Goal: Complete application form

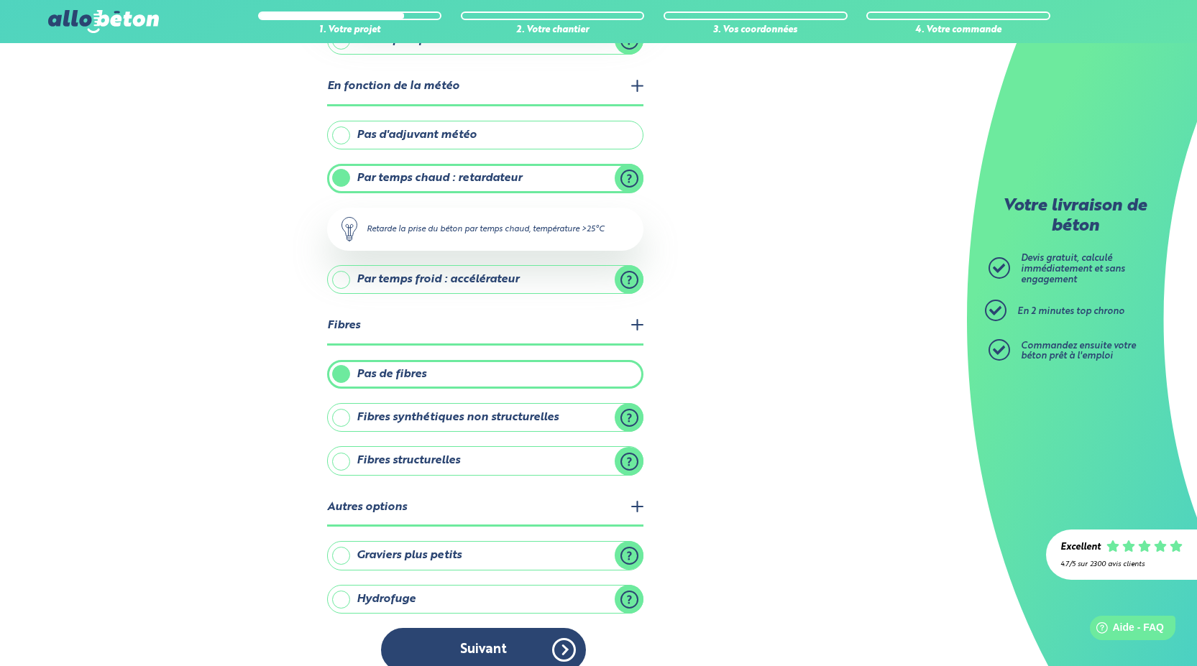
scroll to position [334, 0]
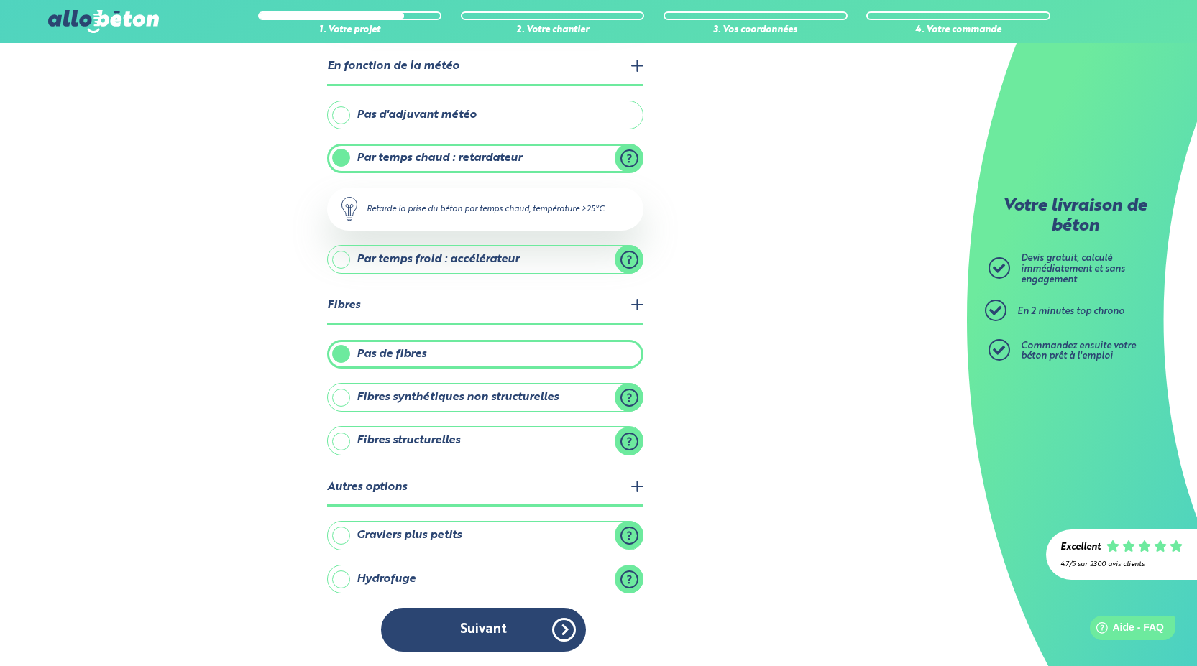
click at [432, 439] on label "Fibres structurelles" at bounding box center [485, 440] width 316 height 29
click at [0, 0] on input "Fibres structurelles" at bounding box center [0, 0] width 0 height 0
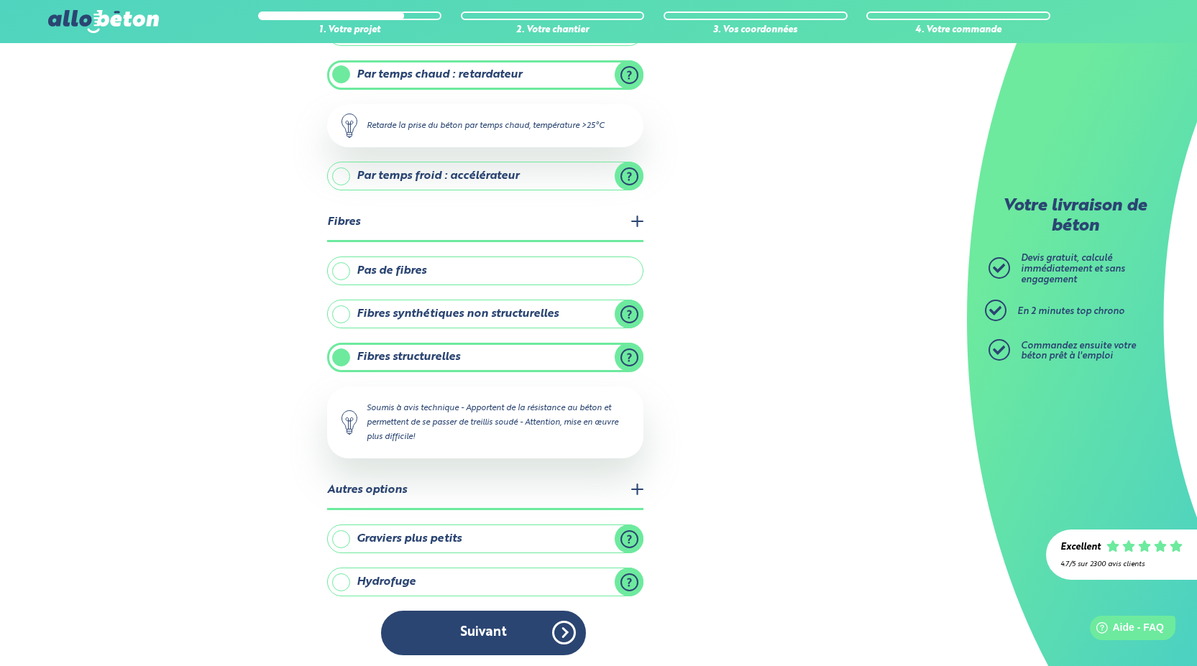
scroll to position [421, 0]
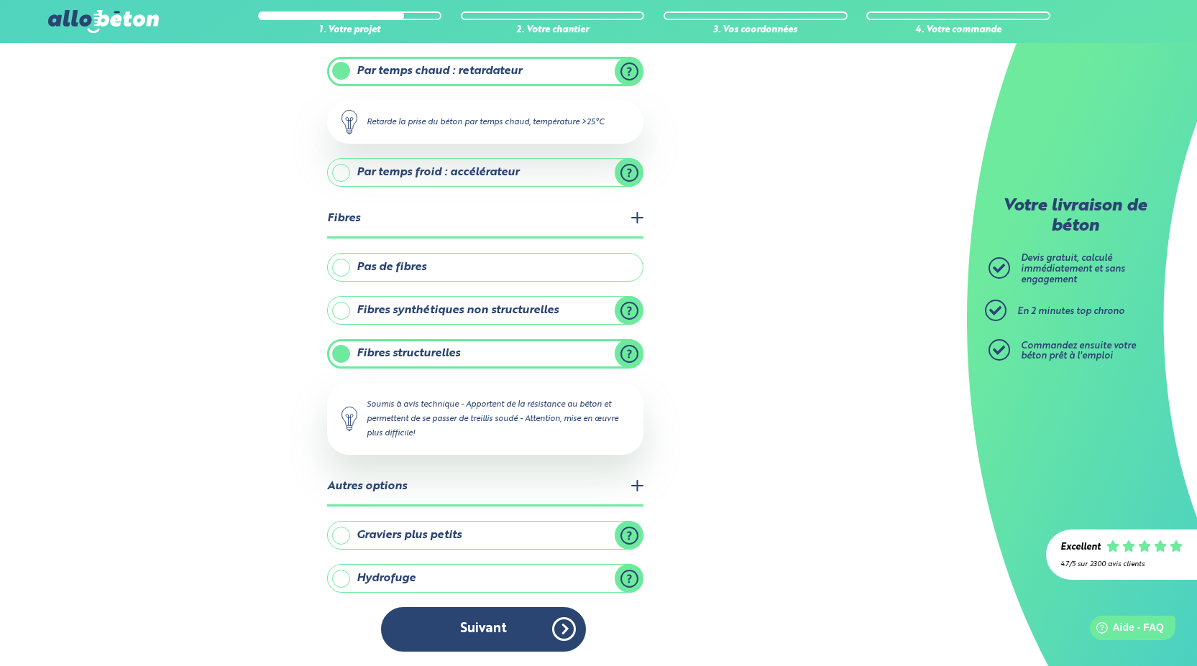
click at [450, 316] on label "Fibres synthétiques non structurelles" at bounding box center [485, 310] width 316 height 29
click at [0, 0] on input "Fibres synthétiques non structurelles" at bounding box center [0, 0] width 0 height 0
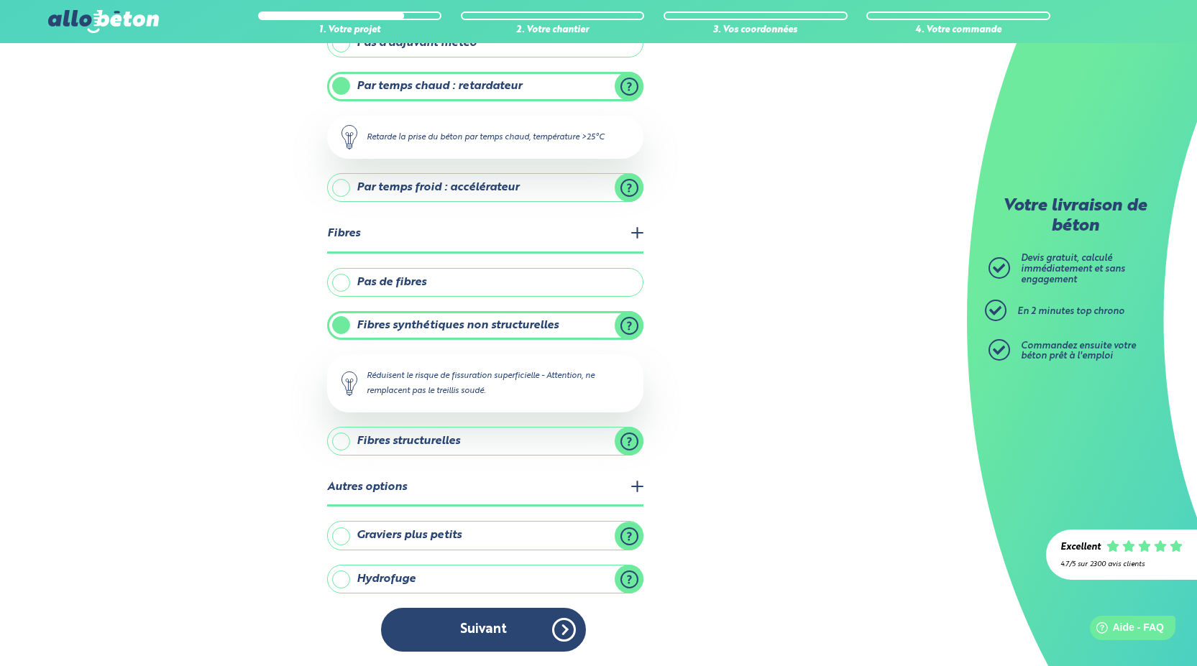
scroll to position [406, 0]
click at [626, 446] on label "Fibres structurelles" at bounding box center [485, 441] width 316 height 29
click at [0, 0] on input "Fibres structurelles" at bounding box center [0, 0] width 0 height 0
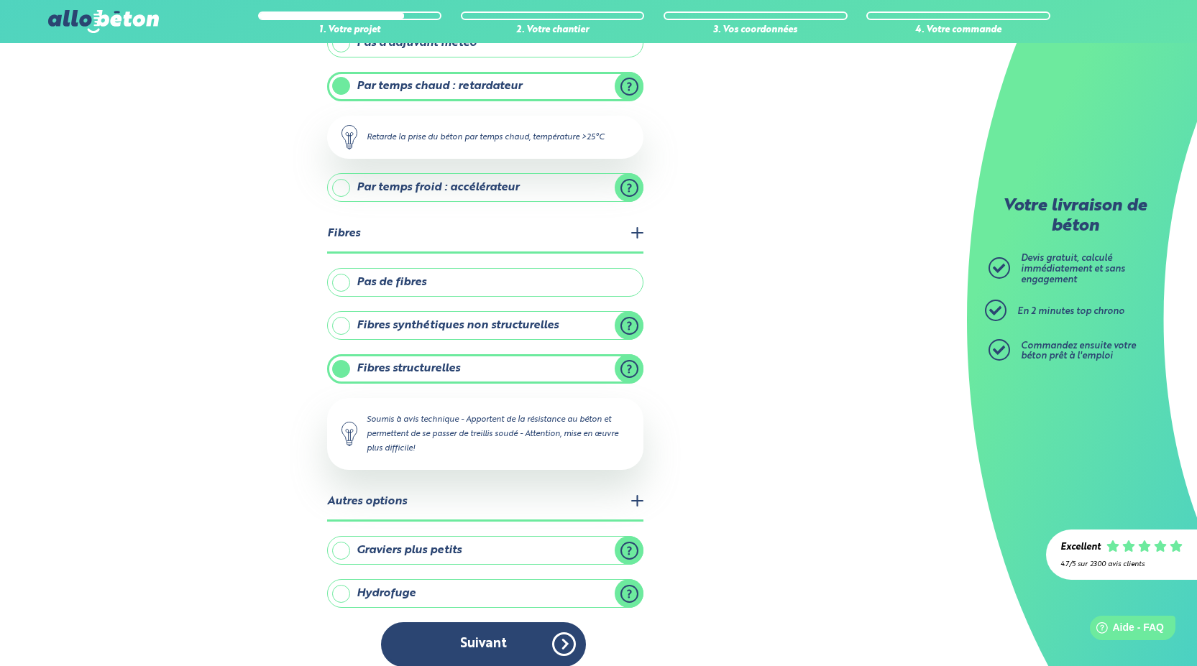
scroll to position [421, 0]
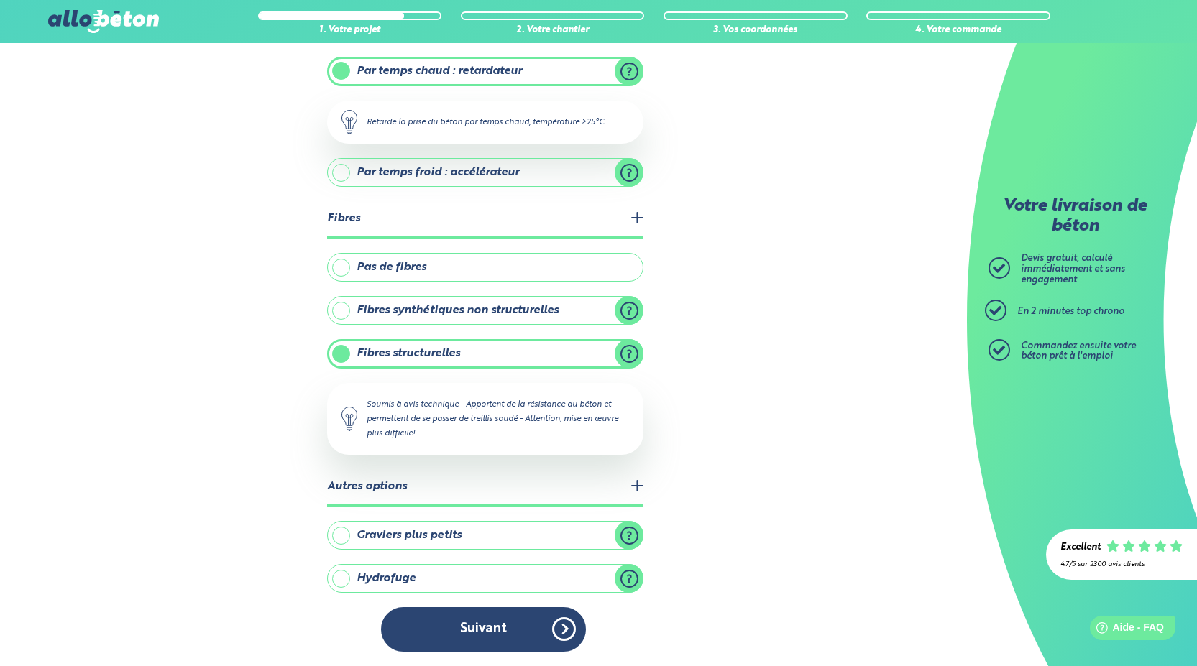
click at [640, 536] on label "Graviers plus petits" at bounding box center [485, 535] width 316 height 29
click at [0, 0] on input "Graviers plus petits" at bounding box center [0, 0] width 0 height 0
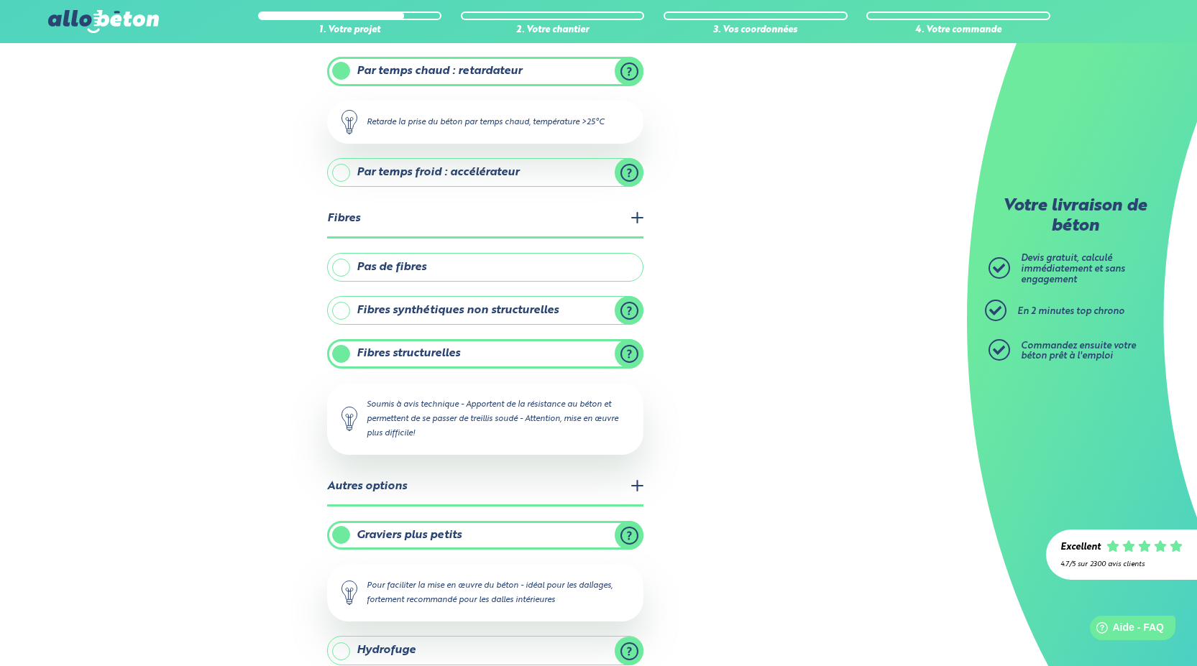
click at [624, 539] on label "Graviers plus petits" at bounding box center [485, 535] width 316 height 29
click at [0, 0] on input "Graviers plus petits" at bounding box center [0, 0] width 0 height 0
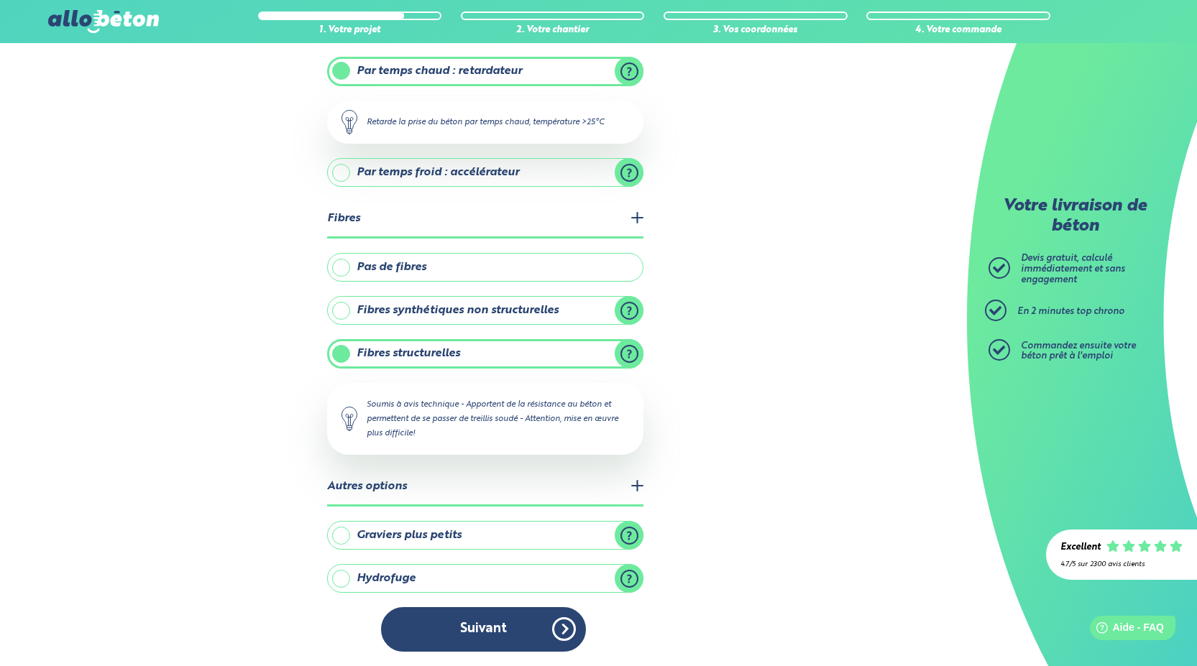
click at [528, 541] on label "Graviers plus petits" at bounding box center [485, 535] width 316 height 29
click at [0, 0] on input "Graviers plus petits" at bounding box center [0, 0] width 0 height 0
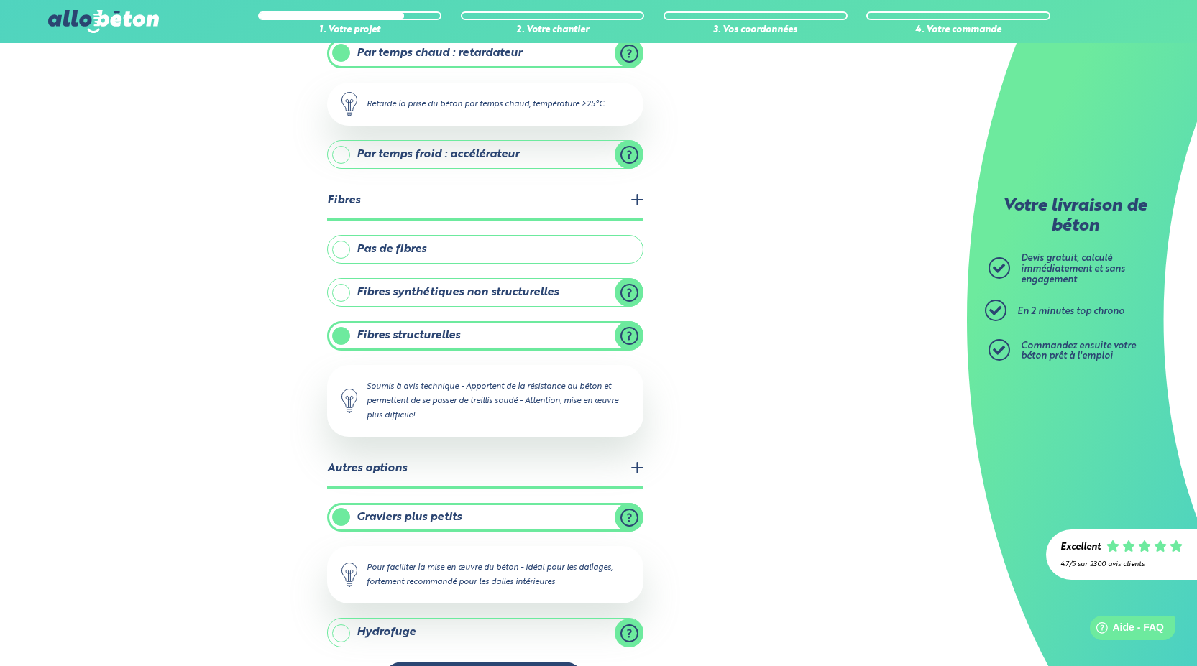
scroll to position [493, 0]
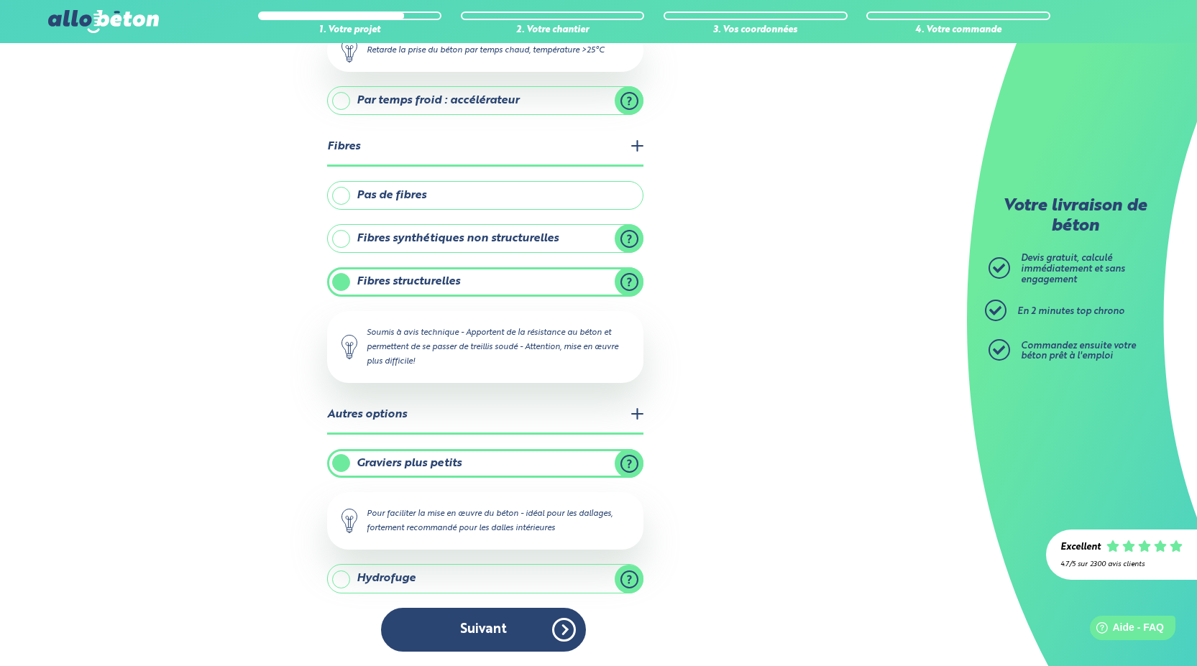
click at [455, 587] on label "Hydrofuge" at bounding box center [485, 578] width 316 height 29
click at [0, 0] on input "Hydrofuge" at bounding box center [0, 0] width 0 height 0
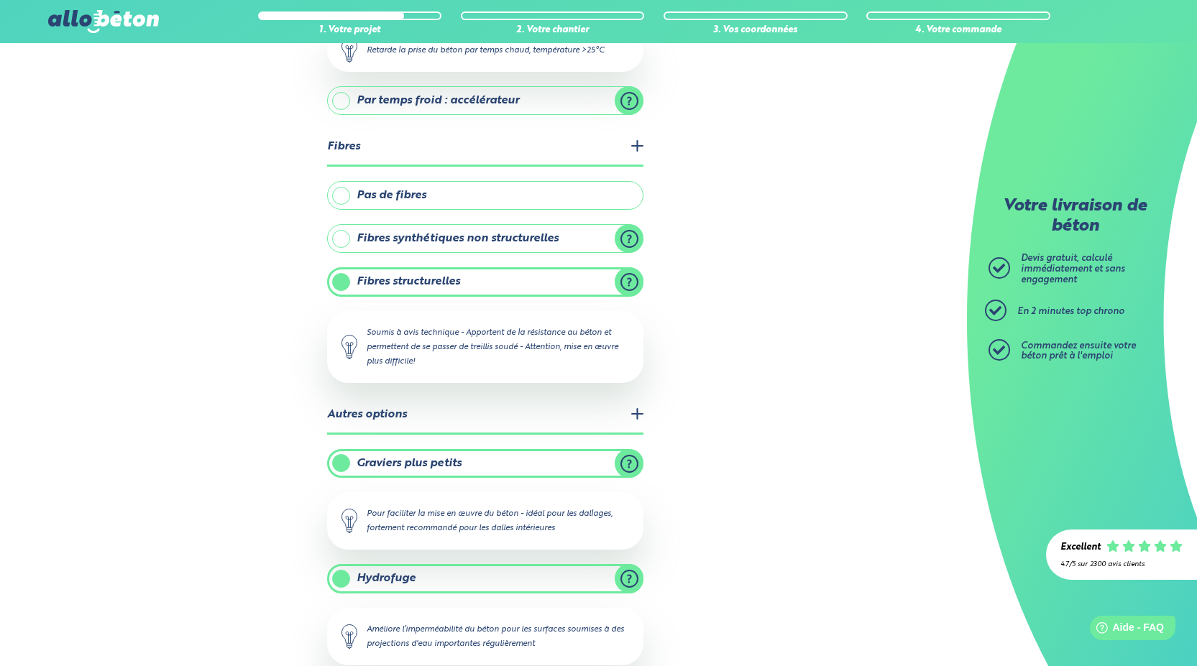
scroll to position [565, 0]
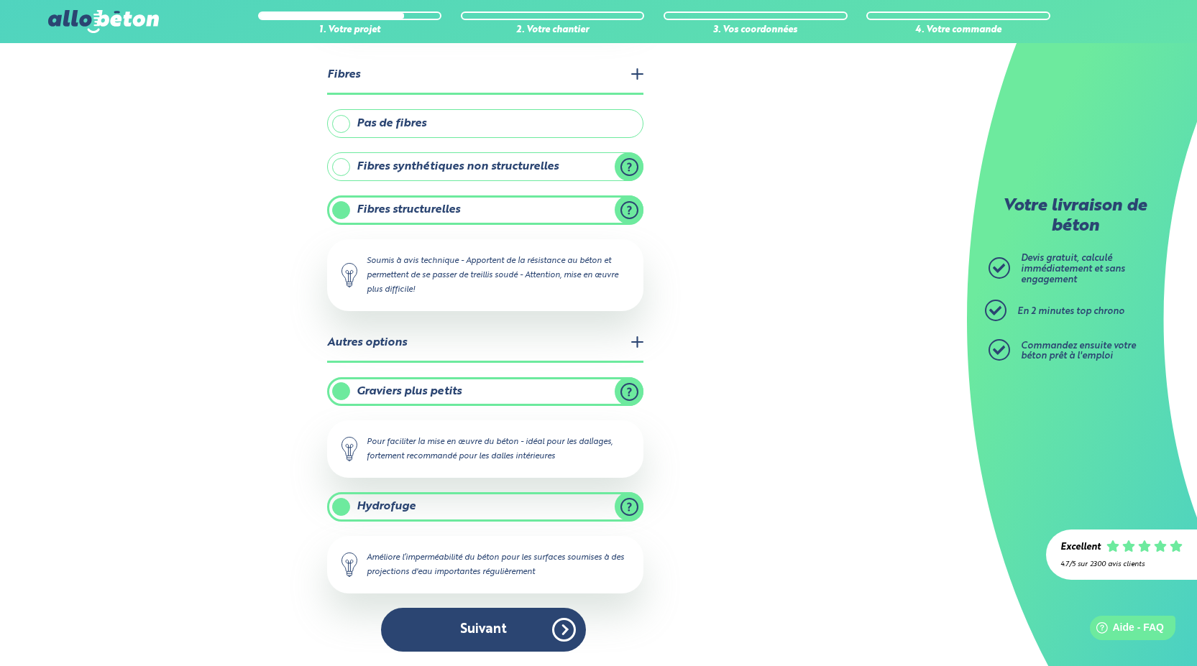
click at [631, 510] on label "Hydrofuge" at bounding box center [485, 507] width 316 height 29
click at [0, 0] on input "Hydrofuge" at bounding box center [0, 0] width 0 height 0
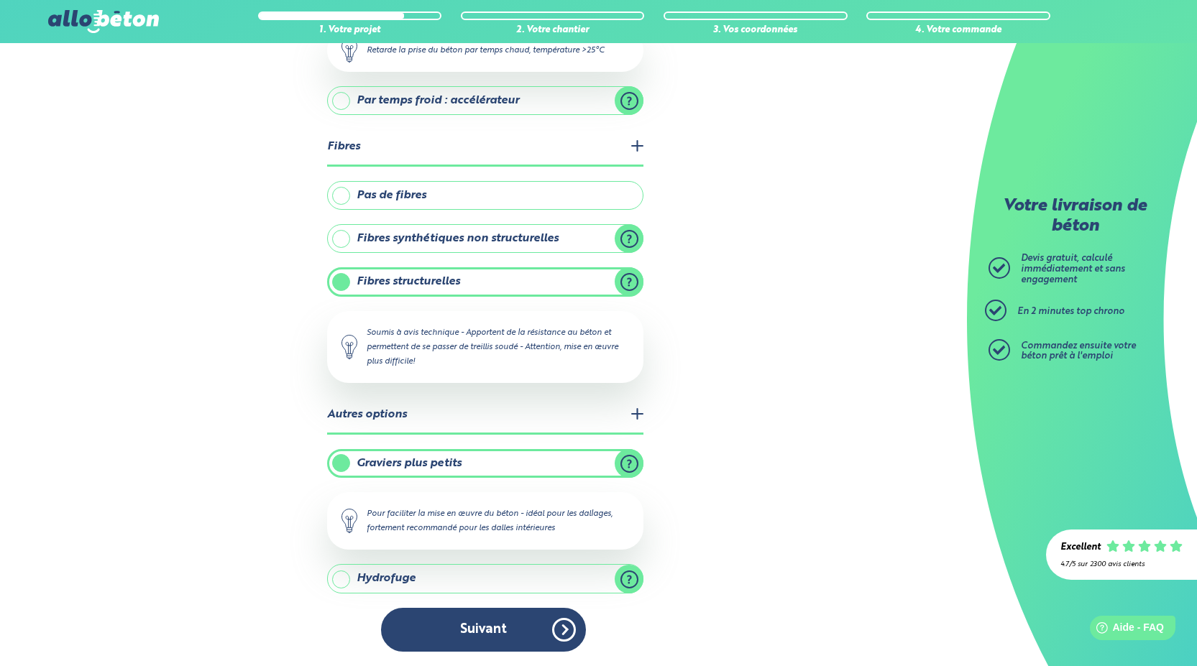
scroll to position [493, 0]
click at [482, 626] on button "Suivant" at bounding box center [483, 630] width 205 height 44
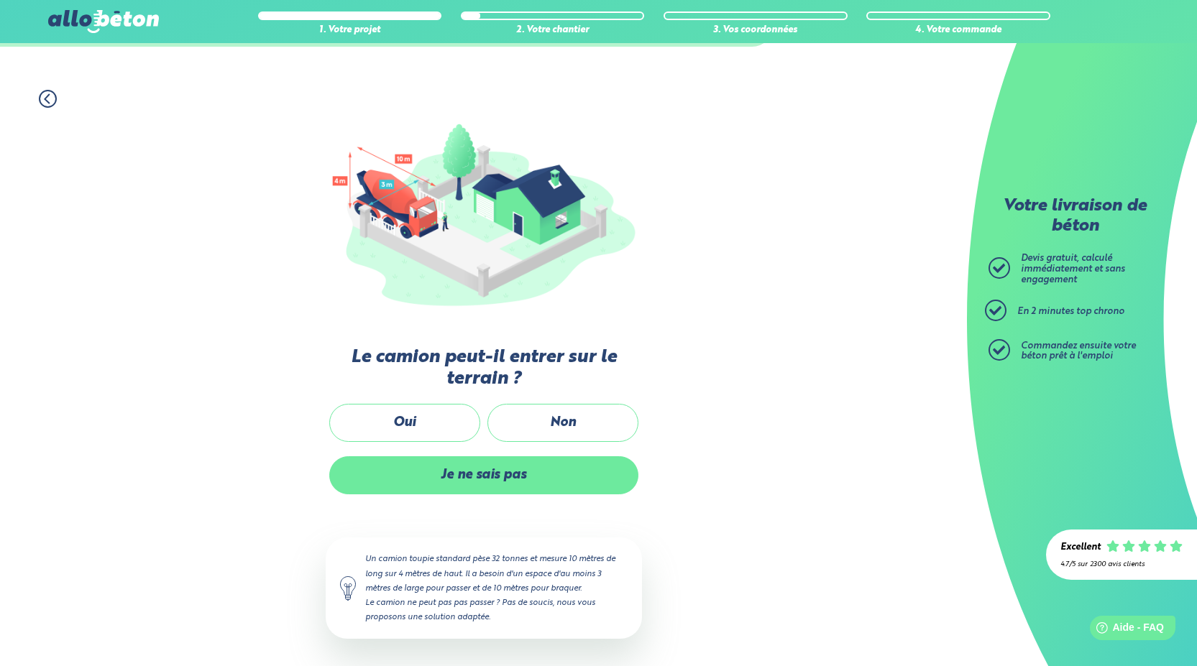
click at [511, 473] on label "Je ne sais pas" at bounding box center [483, 476] width 309 height 38
click at [0, 0] on input "Je ne sais pas" at bounding box center [0, 0] width 0 height 0
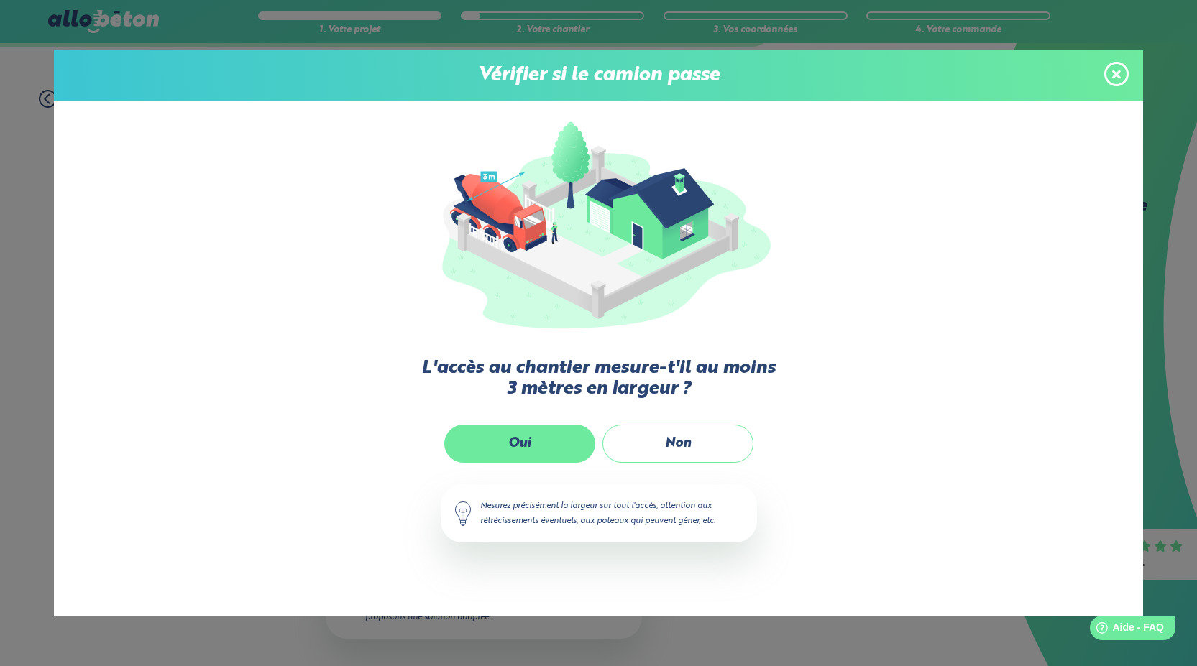
click at [554, 439] on label "Oui" at bounding box center [519, 444] width 151 height 38
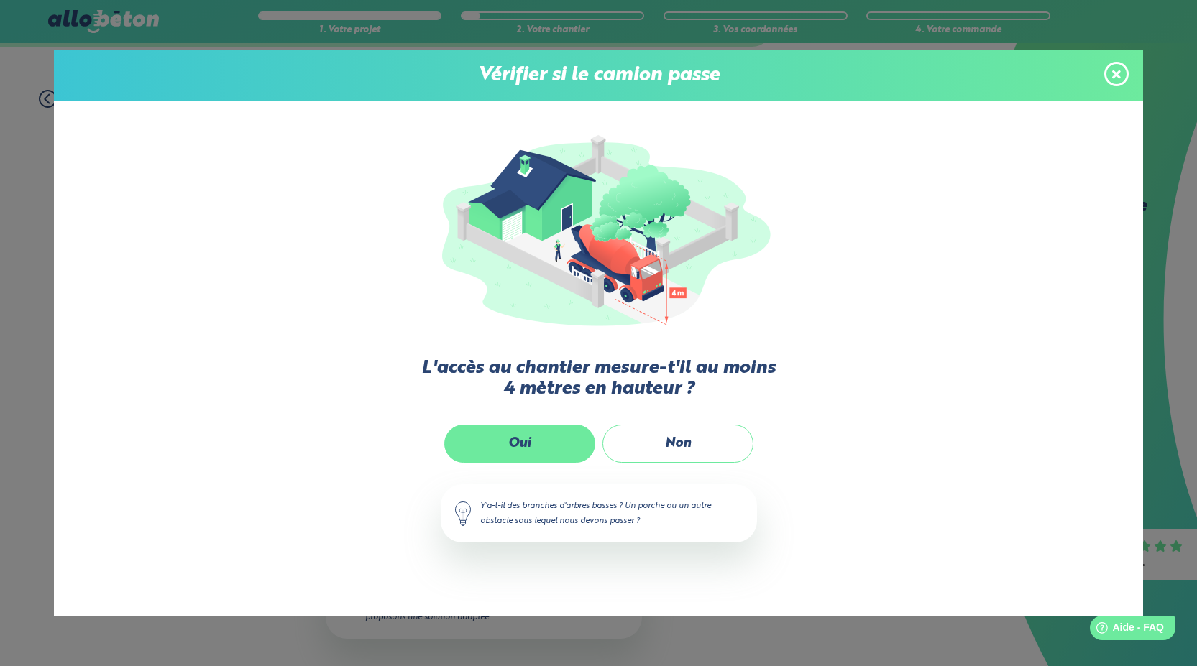
click at [548, 437] on label "Oui" at bounding box center [519, 444] width 151 height 38
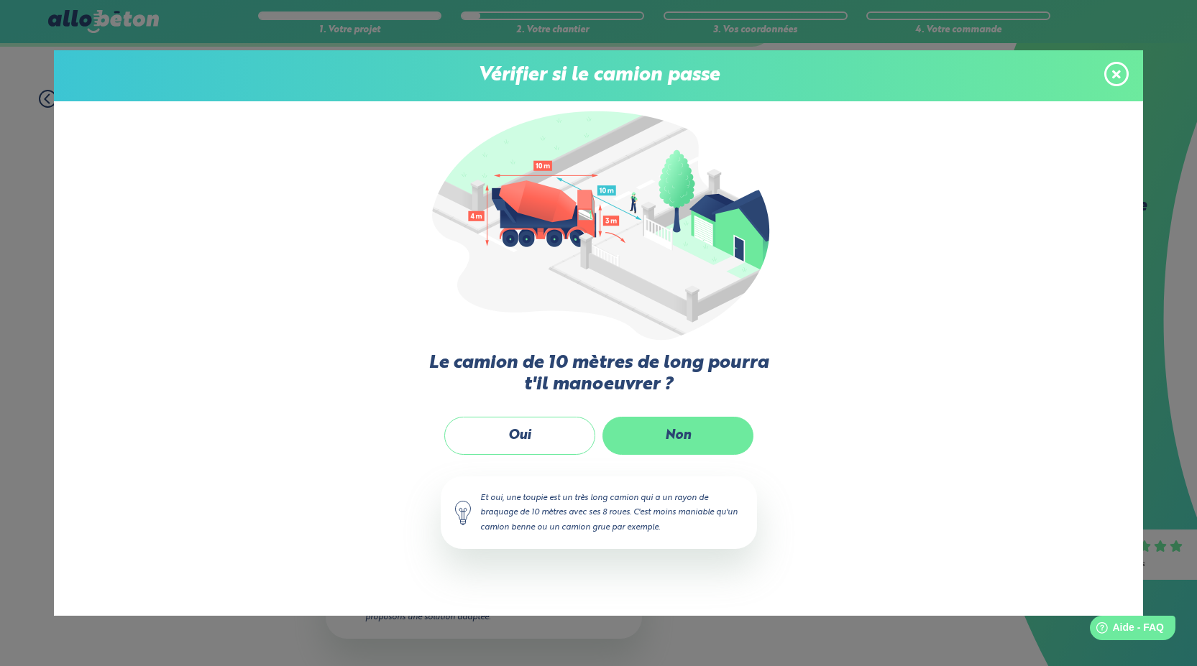
click at [671, 426] on label "Non" at bounding box center [678, 436] width 151 height 38
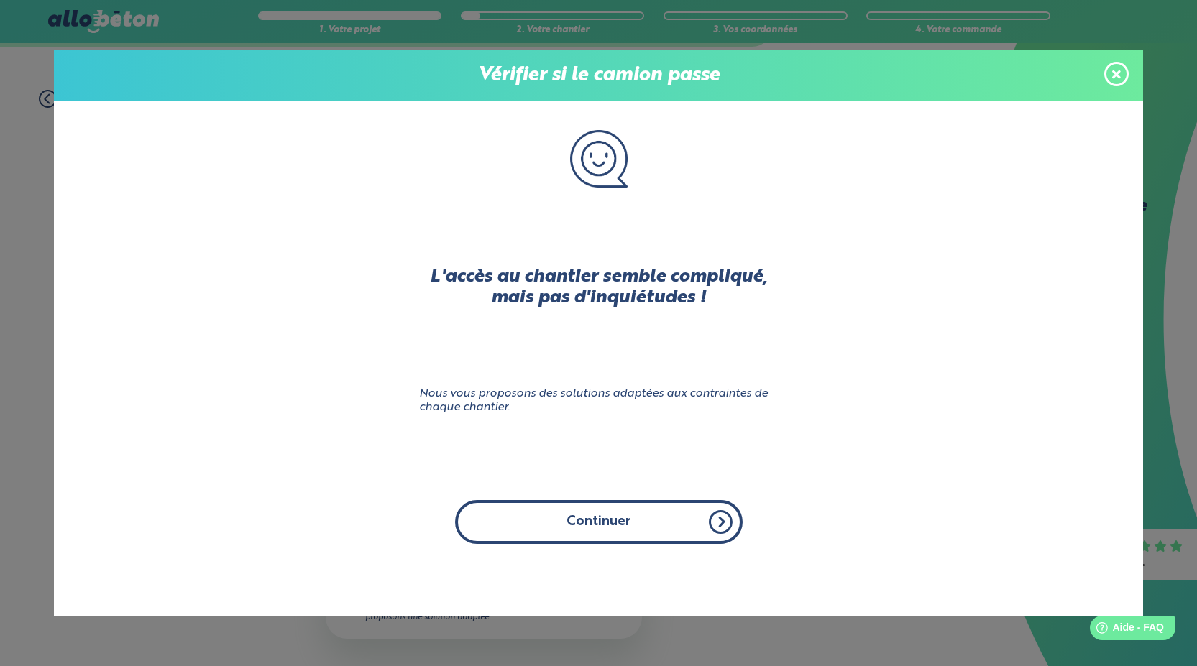
click at [613, 521] on button "Continuer" at bounding box center [599, 522] width 288 height 44
click input "Non" at bounding box center [0, 0] width 0 height 0
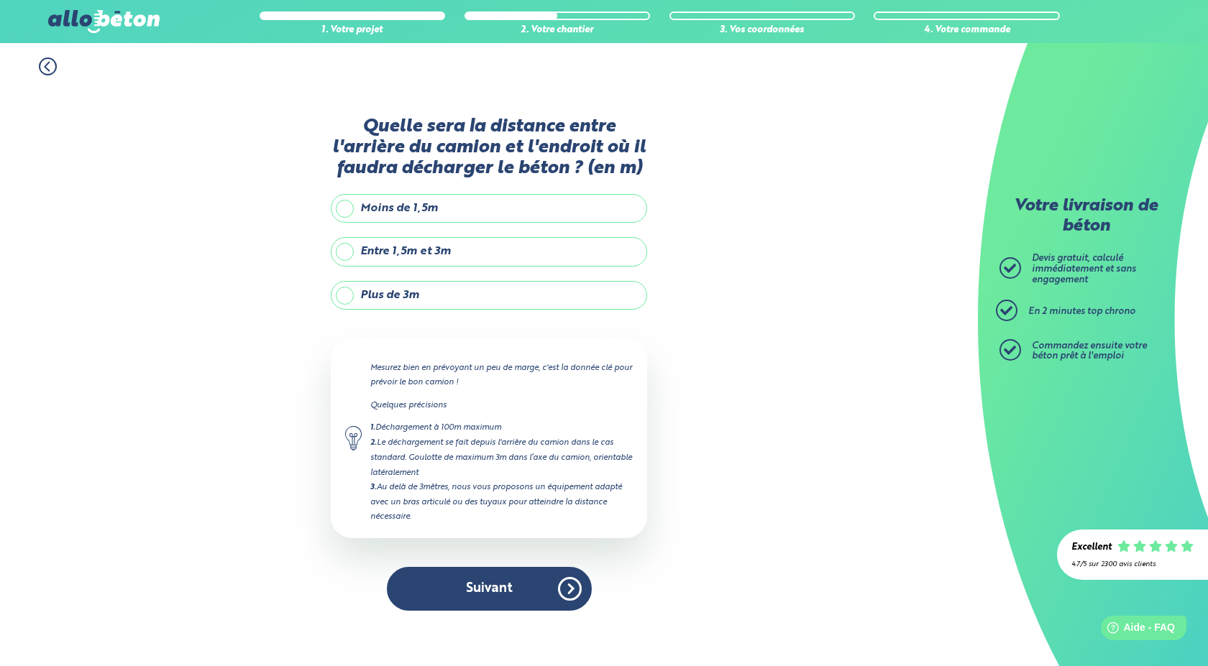
click at [455, 291] on label "Plus de 3m" at bounding box center [489, 295] width 316 height 29
click at [0, 0] on input "Plus de 3m" at bounding box center [0, 0] width 0 height 0
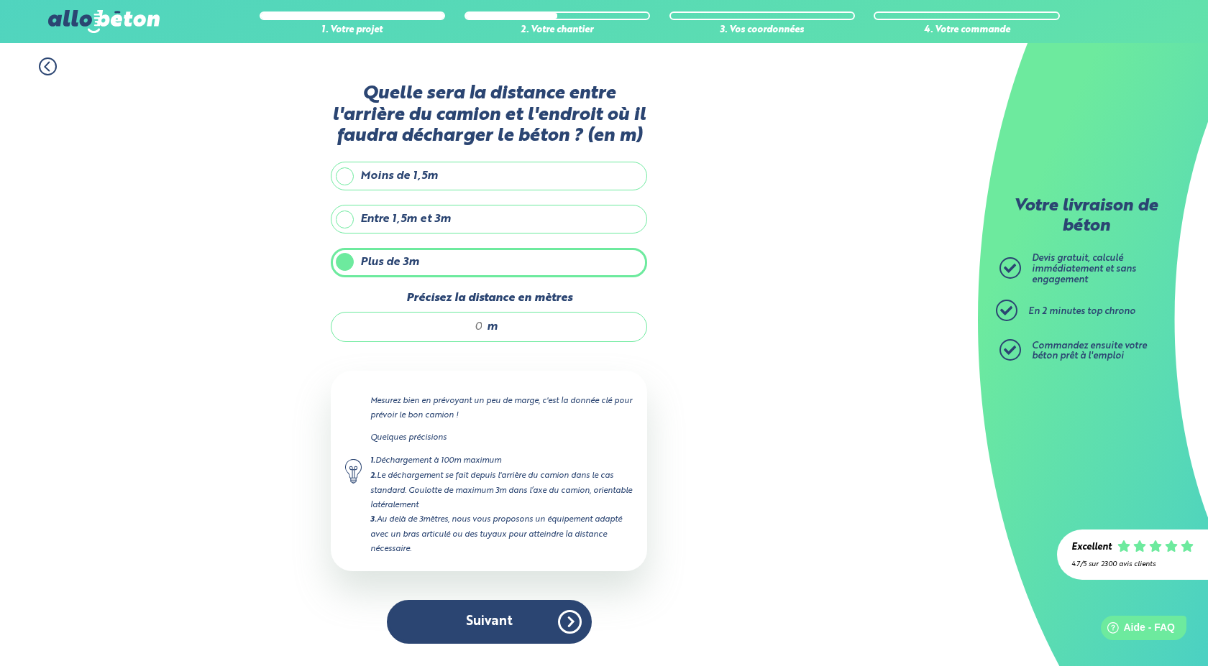
click at [484, 324] on div "m" at bounding box center [489, 327] width 316 height 30
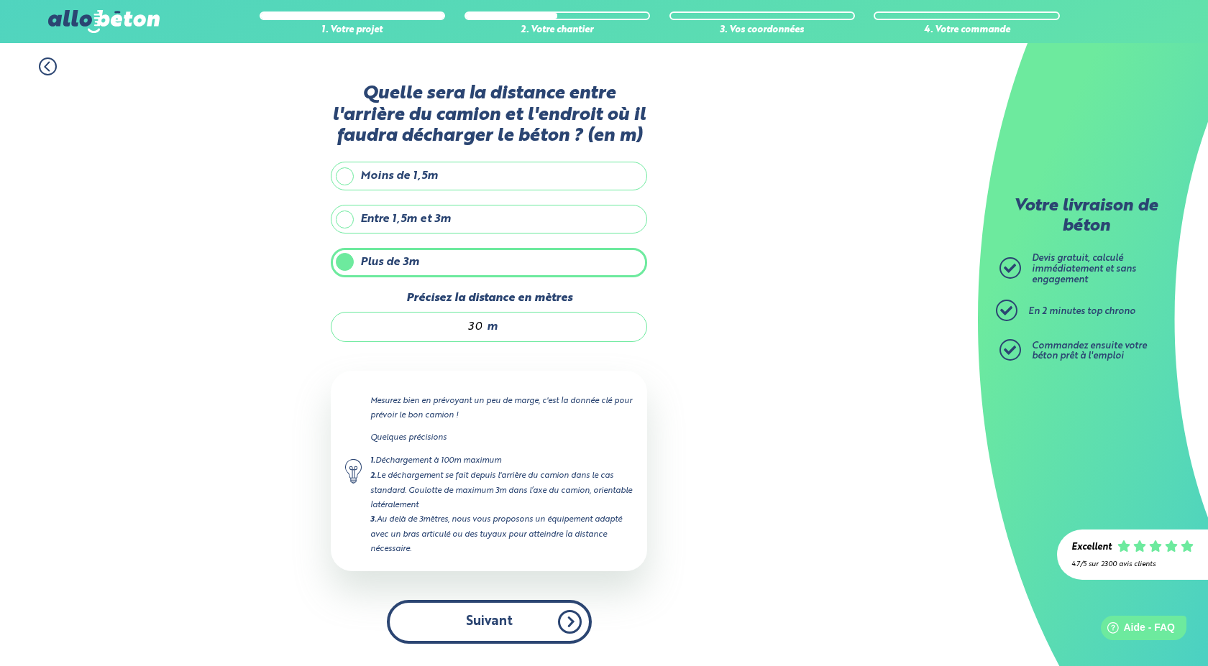
type input "30"
click at [506, 610] on button "Suivant" at bounding box center [489, 622] width 205 height 44
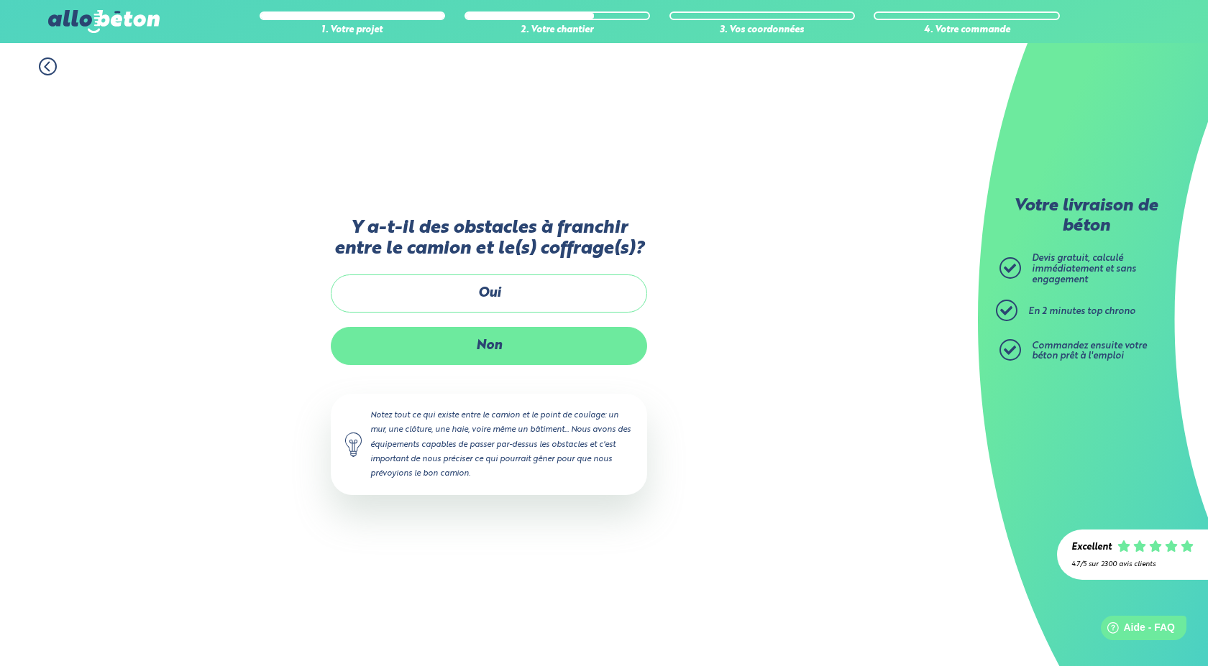
click at [490, 344] on label "Non" at bounding box center [489, 346] width 316 height 38
click at [0, 0] on input "Non" at bounding box center [0, 0] width 0 height 0
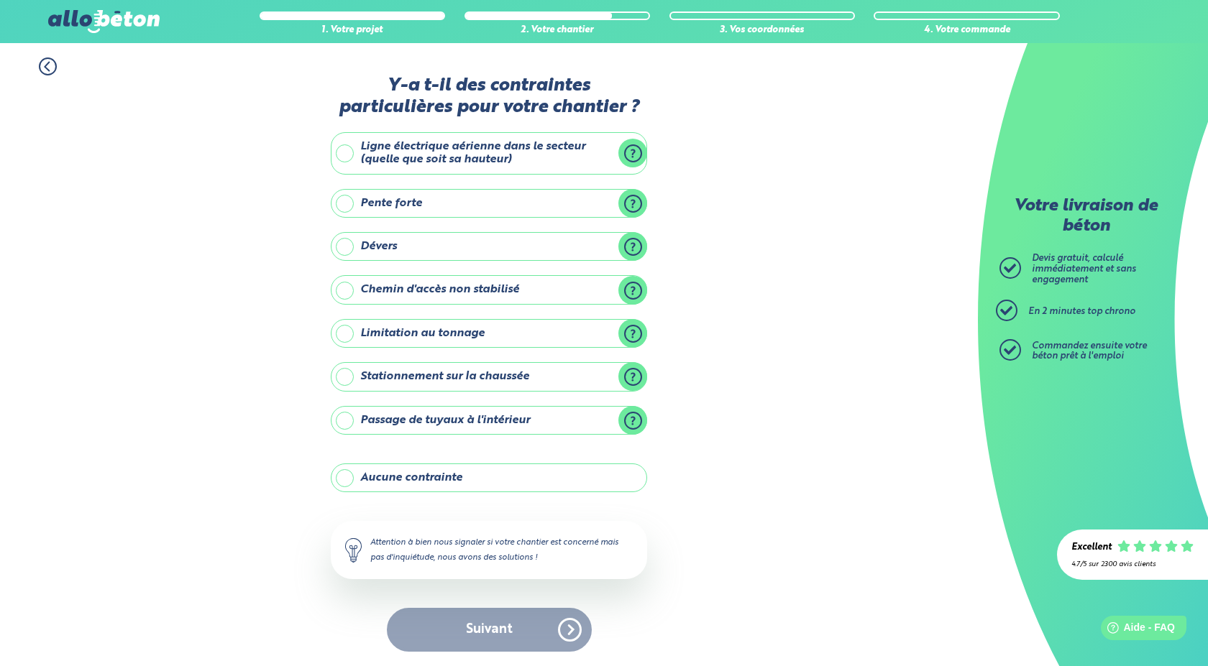
click at [435, 472] on label "Aucune contrainte" at bounding box center [489, 478] width 316 height 29
click at [0, 0] on input "Aucune contrainte" at bounding box center [0, 0] width 0 height 0
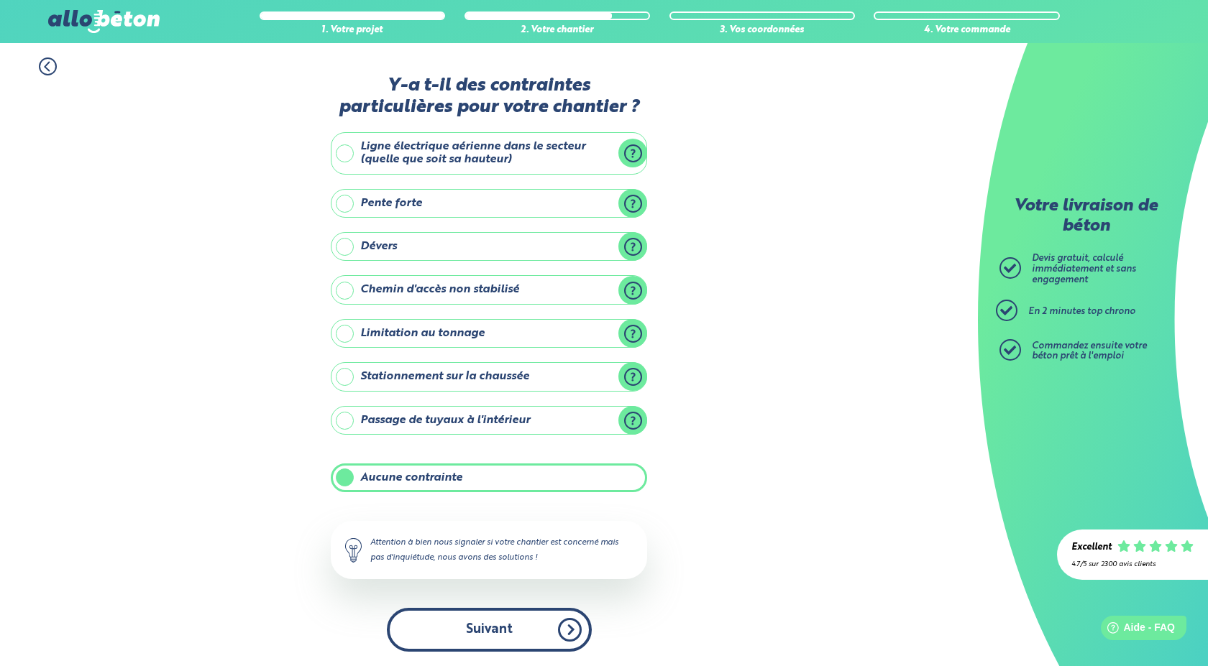
click at [481, 633] on button "Suivant" at bounding box center [489, 630] width 205 height 44
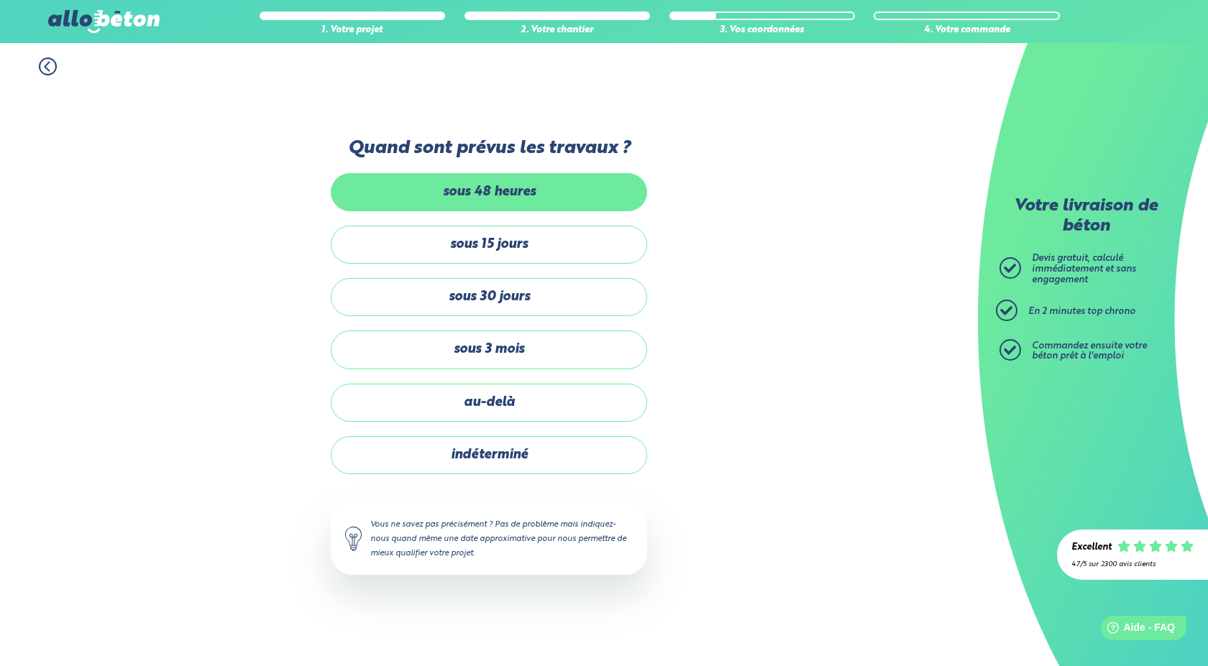
click at [472, 201] on label "sous 48 heures" at bounding box center [489, 192] width 316 height 38
click at [0, 0] on input "sous 48 heures" at bounding box center [0, 0] width 0 height 0
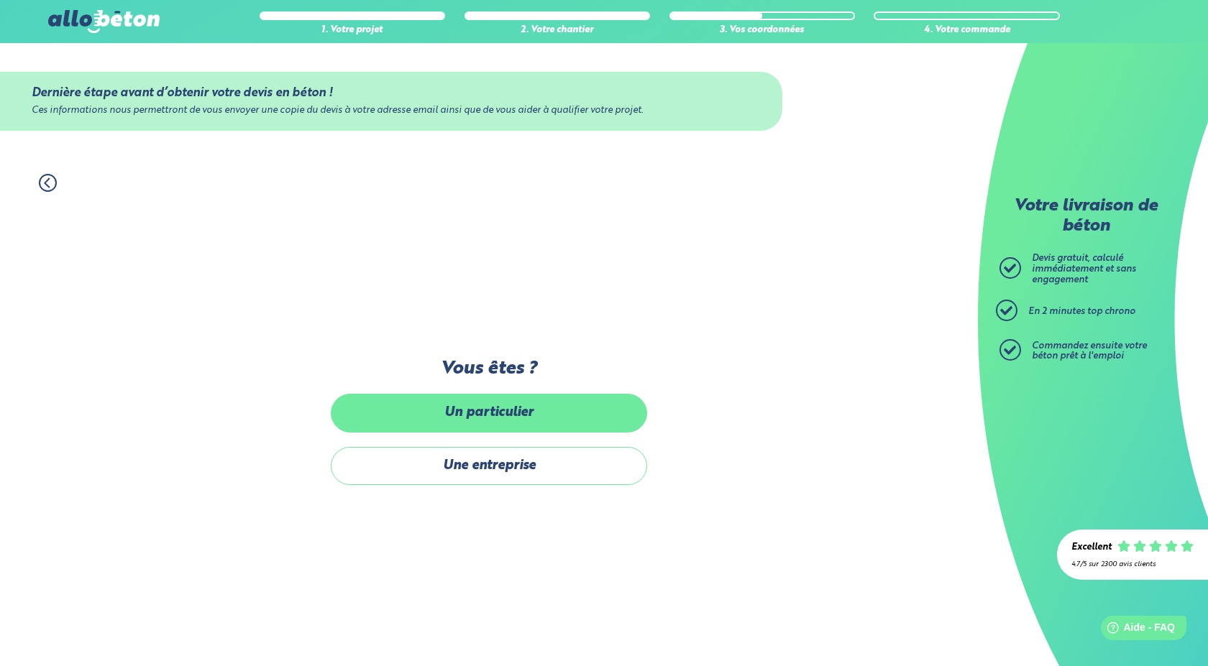
click at [487, 430] on label "Un particulier" at bounding box center [489, 413] width 316 height 38
click at [0, 0] on input "Un particulier" at bounding box center [0, 0] width 0 height 0
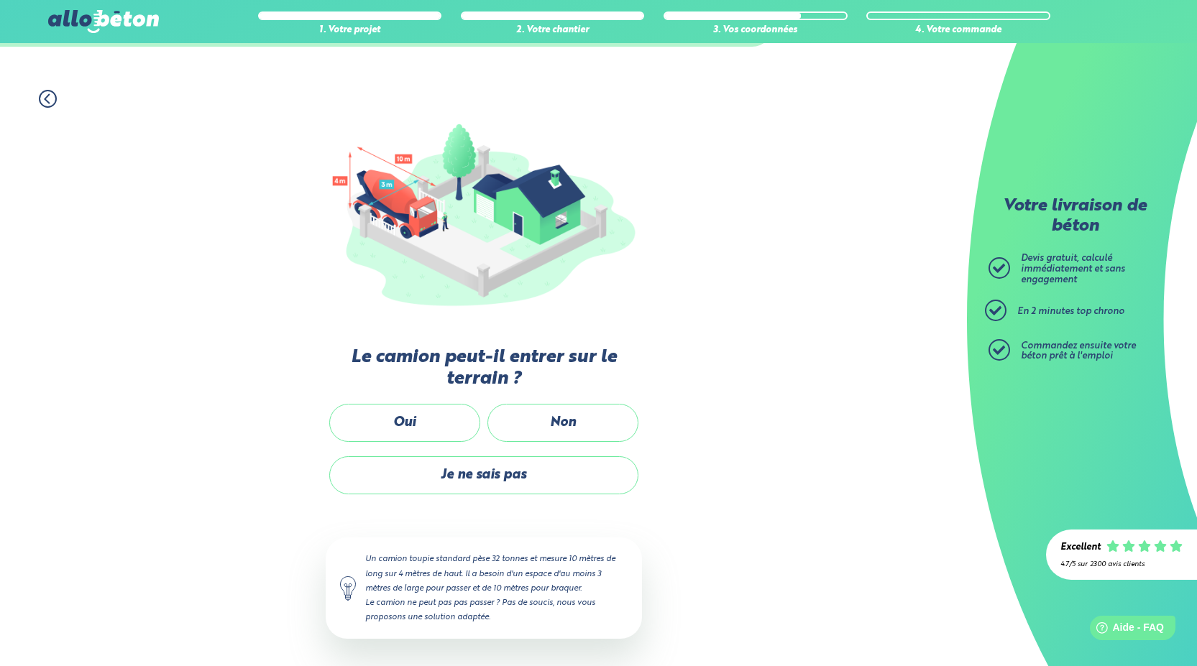
scroll to position [493, 0]
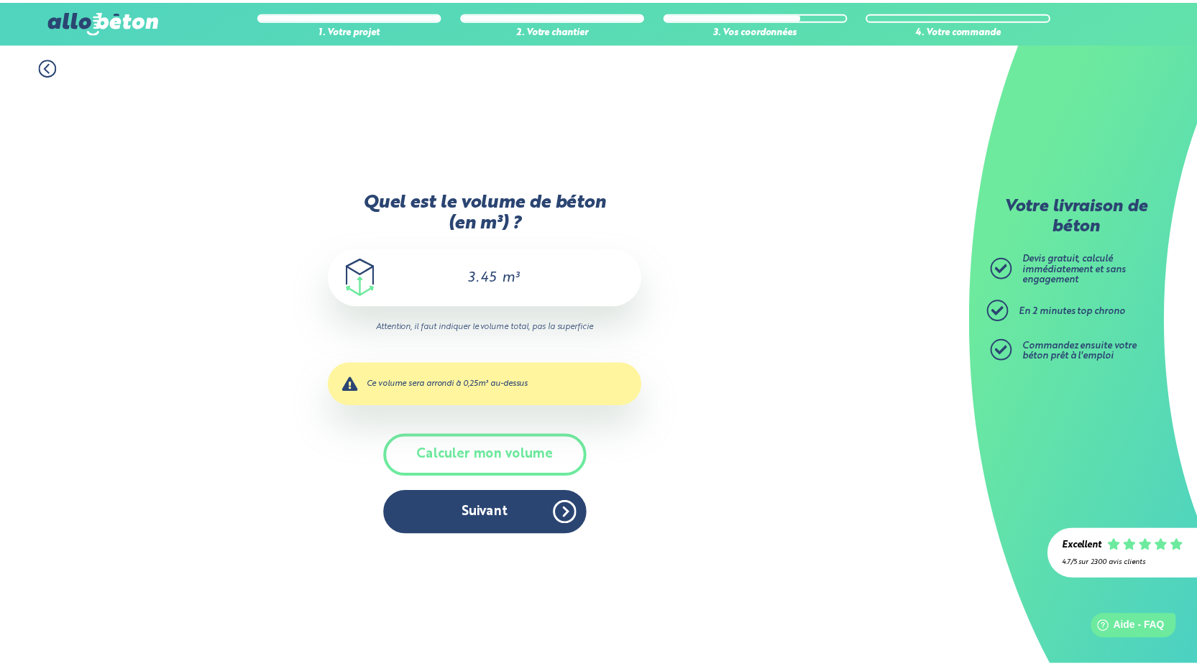
scroll to position [12, 0]
